Goal: Find specific page/section: Find specific page/section

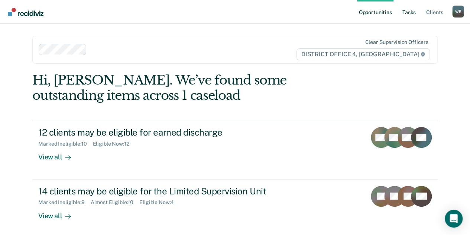
click at [411, 14] on link "Tasks" at bounding box center [409, 12] width 16 height 24
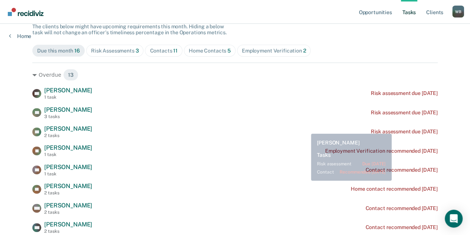
scroll to position [71, 0]
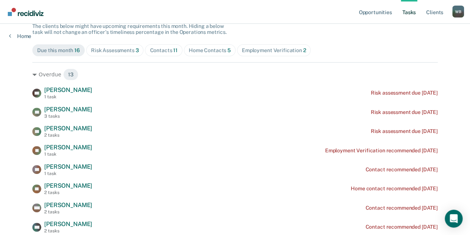
click at [163, 51] on div "Contacts 11" at bounding box center [164, 50] width 28 height 6
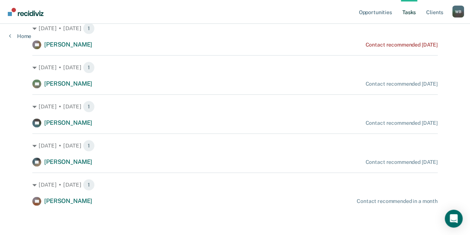
scroll to position [0, 0]
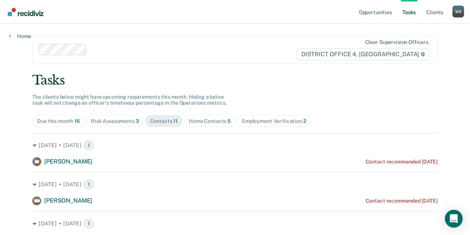
click at [209, 121] on div "Home Contacts 5" at bounding box center [210, 121] width 42 height 6
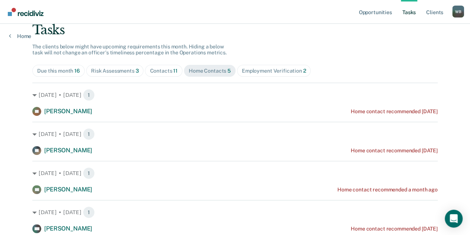
scroll to position [49, 0]
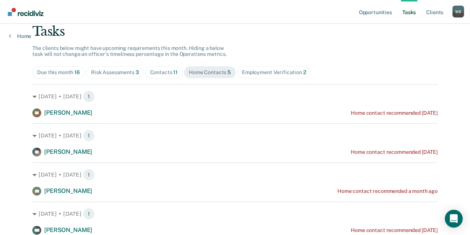
click at [111, 71] on div "Risk Assessments 3" at bounding box center [115, 72] width 48 height 6
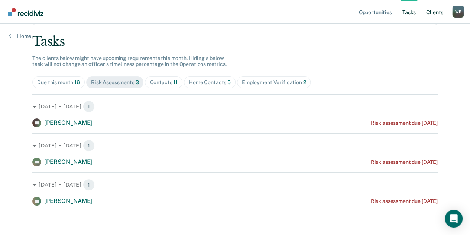
click at [435, 14] on link "Client s" at bounding box center [435, 12] width 20 height 24
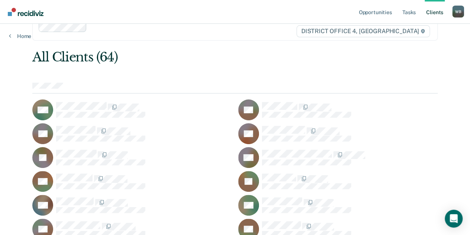
scroll to position [23, 0]
